Goal: Obtain resource: Download file/media

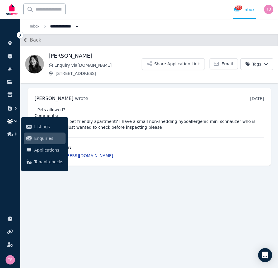
click at [11, 121] on icon "button" at bounding box center [10, 121] width 6 height 5
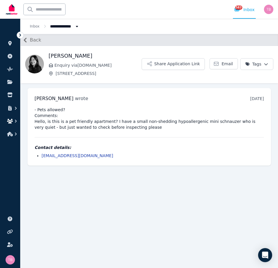
click at [12, 121] on icon "button" at bounding box center [10, 121] width 6 height 5
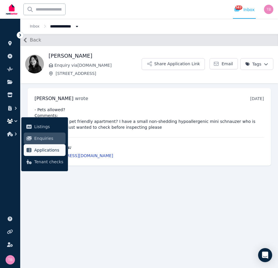
click at [36, 150] on span "Applications" at bounding box center [48, 150] width 29 height 7
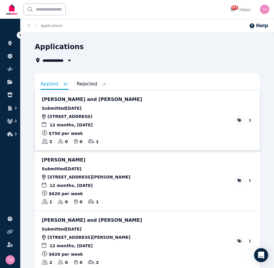
click at [249, 120] on link "View application: Mary McKinney and Hugh Devlin" at bounding box center [147, 120] width 225 height 60
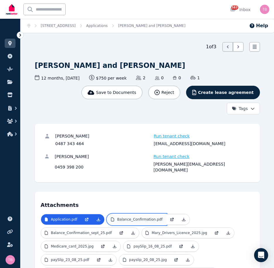
click at [134, 217] on p "Balance_Confirmation.pdf" at bounding box center [139, 219] width 45 height 5
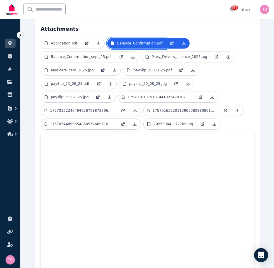
scroll to position [176, 0]
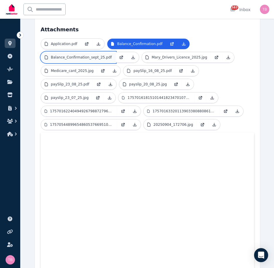
click at [62, 55] on p "Balance_Confirmation_sept_25.pdf" at bounding box center [81, 57] width 61 height 5
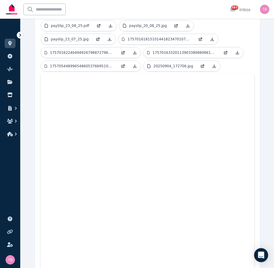
scroll to position [205, 0]
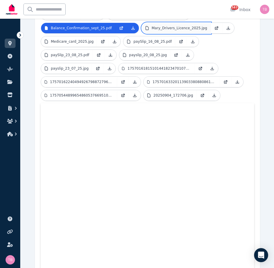
click at [153, 26] on p "Mary_Drivers_Licence_2025.jpg" at bounding box center [179, 28] width 55 height 5
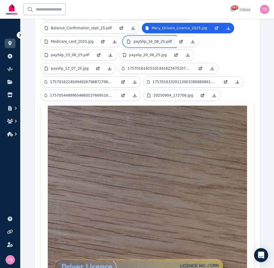
click at [133, 39] on p "paySlip_16_08_25.pdf" at bounding box center [152, 41] width 38 height 5
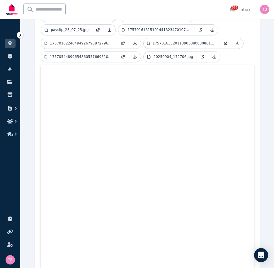
scroll to position [185, 0]
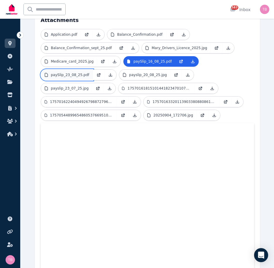
click at [74, 73] on p "paySlip_23_08_25.pdf" at bounding box center [70, 75] width 38 height 5
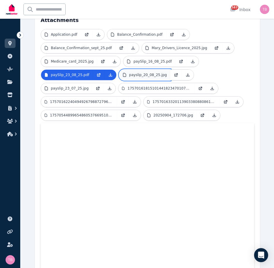
click at [147, 73] on p "payslip_20_08_25.jpg" at bounding box center [148, 75] width 38 height 5
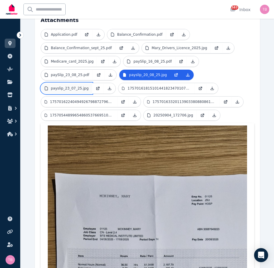
click at [69, 86] on p "payslip_23_07_25.jpg" at bounding box center [70, 88] width 38 height 5
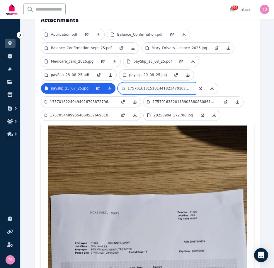
click at [163, 86] on p "17570161815101441823470107172900.jpg" at bounding box center [159, 88] width 64 height 5
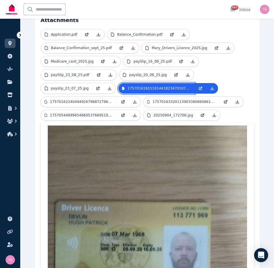
scroll to position [214, 0]
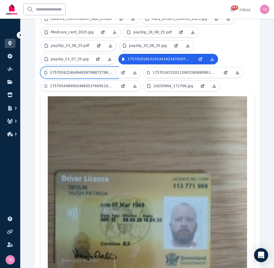
click at [73, 70] on p "17570162240494926798872796769706.jpg" at bounding box center [82, 72] width 64 height 5
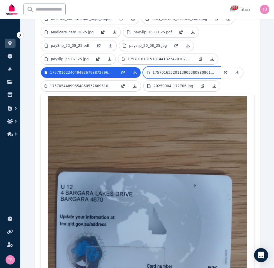
click at [174, 70] on p "17570163320113903380880861518102.jpg" at bounding box center [185, 72] width 64 height 5
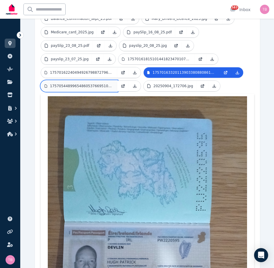
click at [71, 84] on p "17570544899654860537669510007160.jpg" at bounding box center [82, 86] width 64 height 5
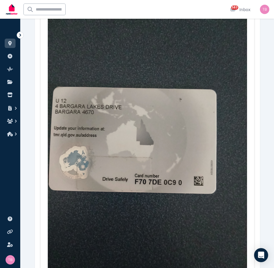
scroll to position [244, 0]
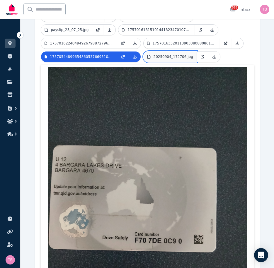
click at [171, 54] on p "20250904_172706.jpg" at bounding box center [173, 56] width 40 height 5
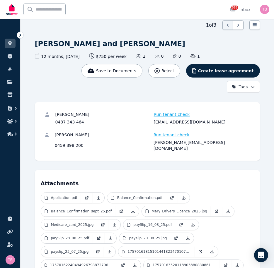
scroll to position [0, 0]
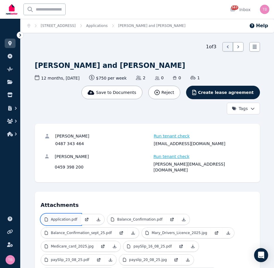
click at [54, 217] on p "Application.pdf" at bounding box center [64, 219] width 26 height 5
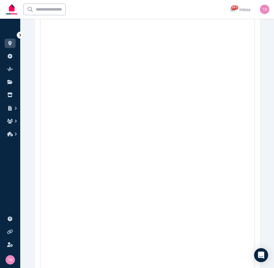
scroll to position [60, 0]
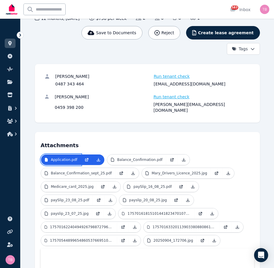
click at [41, 155] on link "Application.pdf" at bounding box center [61, 160] width 40 height 11
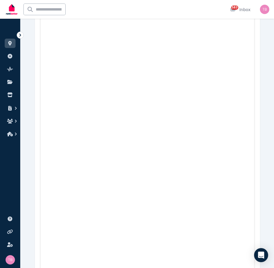
scroll to position [529, 0]
